Goal: Check status

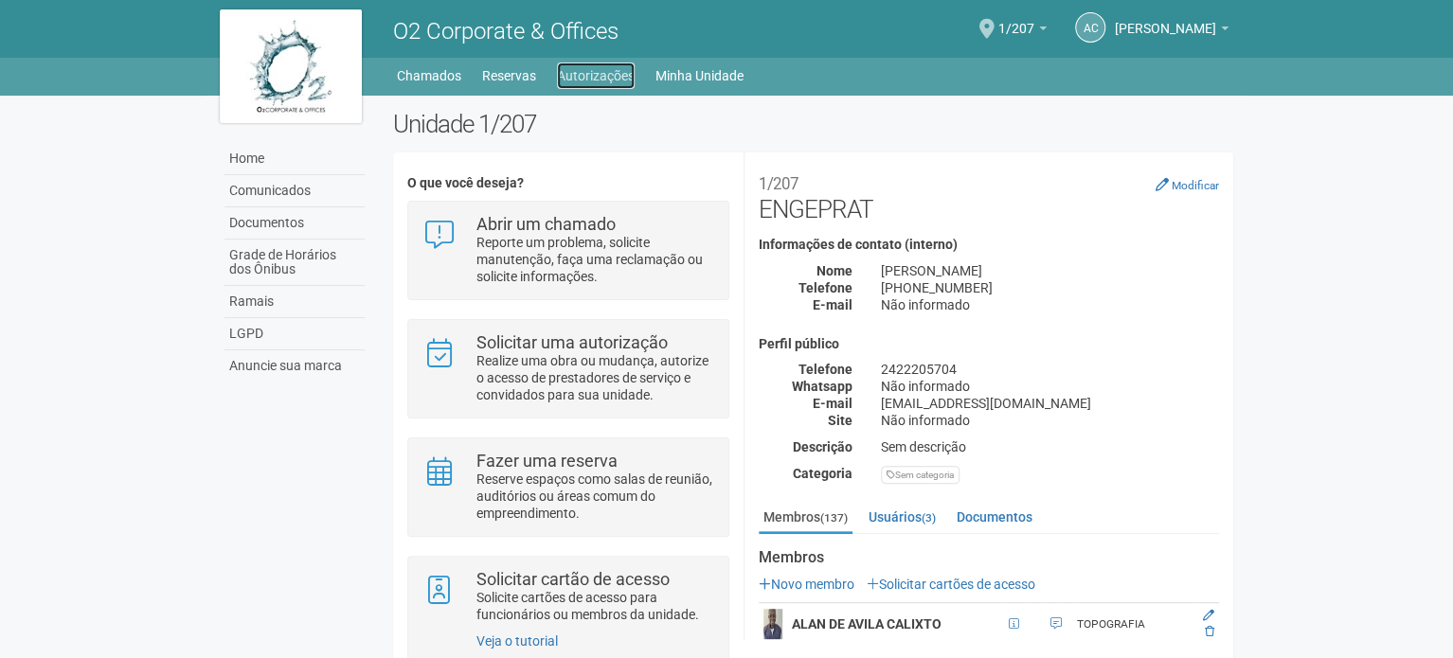
click at [595, 82] on link "Autorizações" at bounding box center [596, 76] width 78 height 27
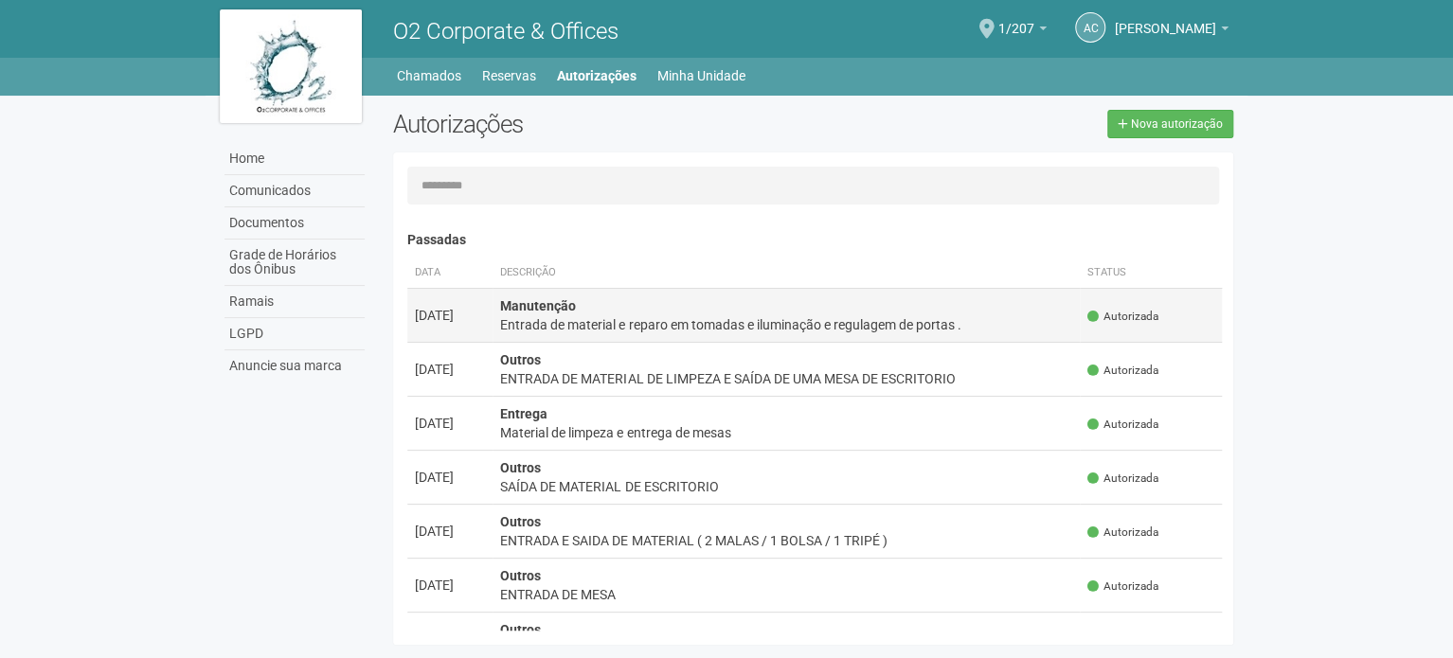
click at [831, 307] on td "Manutenção Entrada de material e reparo em tomadas e iluminação e regulagem de …" at bounding box center [786, 315] width 587 height 54
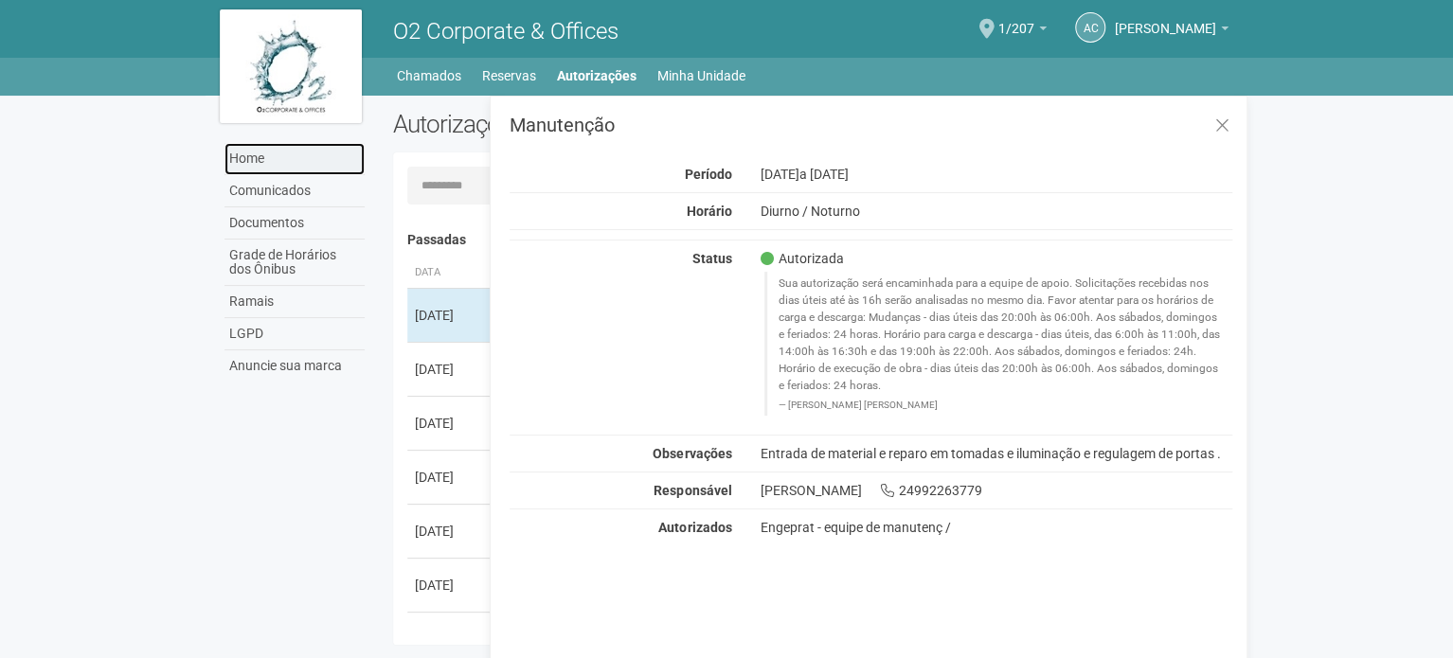
click at [265, 162] on link "Home" at bounding box center [295, 159] width 140 height 32
